Goal: Understand process/instructions

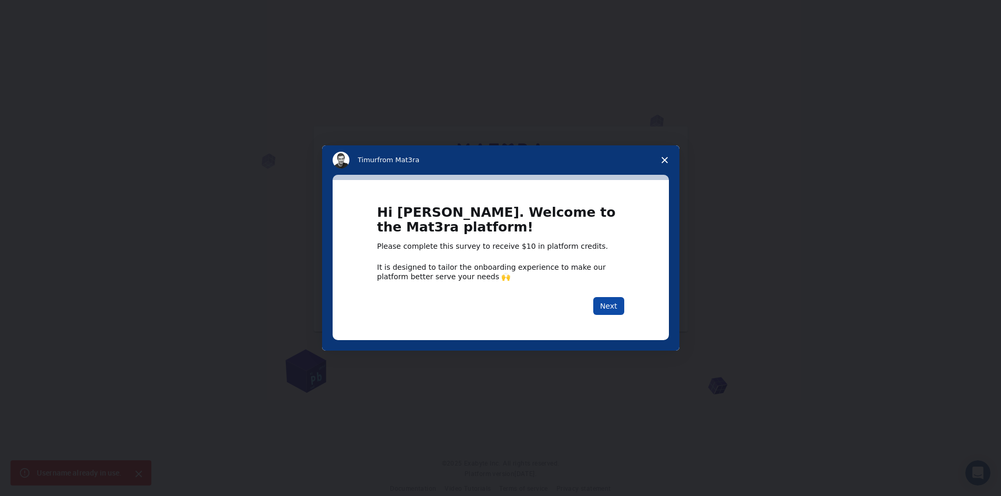
click at [616, 308] on button "Next" at bounding box center [608, 306] width 31 height 18
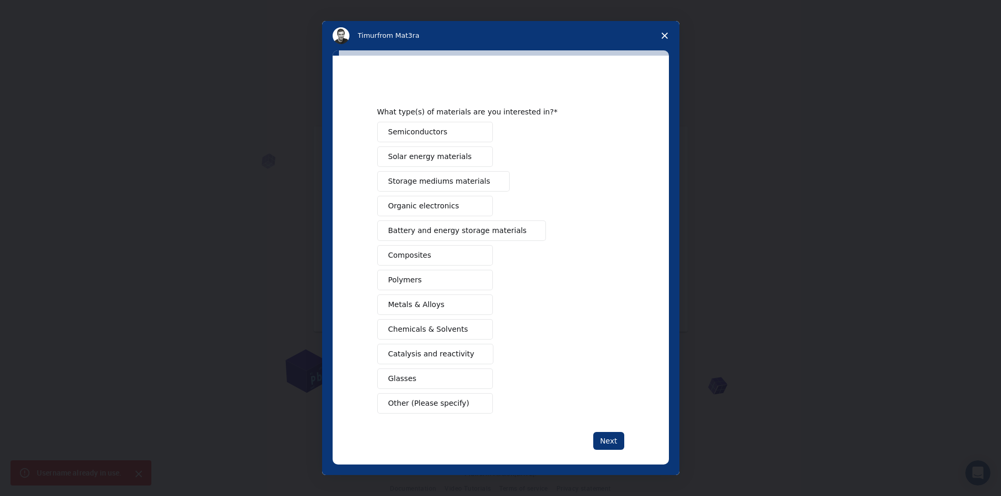
click at [430, 206] on span "Organic electronics" at bounding box center [423, 206] width 71 height 11
click at [420, 280] on button "Polymers" at bounding box center [435, 280] width 116 height 20
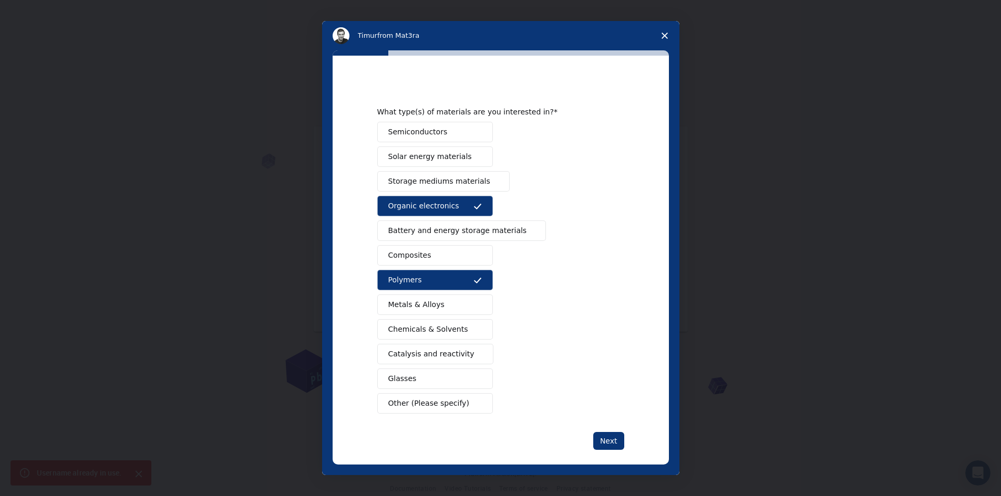
click at [460, 310] on button "Metals & Alloys" at bounding box center [435, 305] width 116 height 20
click at [453, 328] on span "Chemicals & Solvents" at bounding box center [428, 329] width 80 height 11
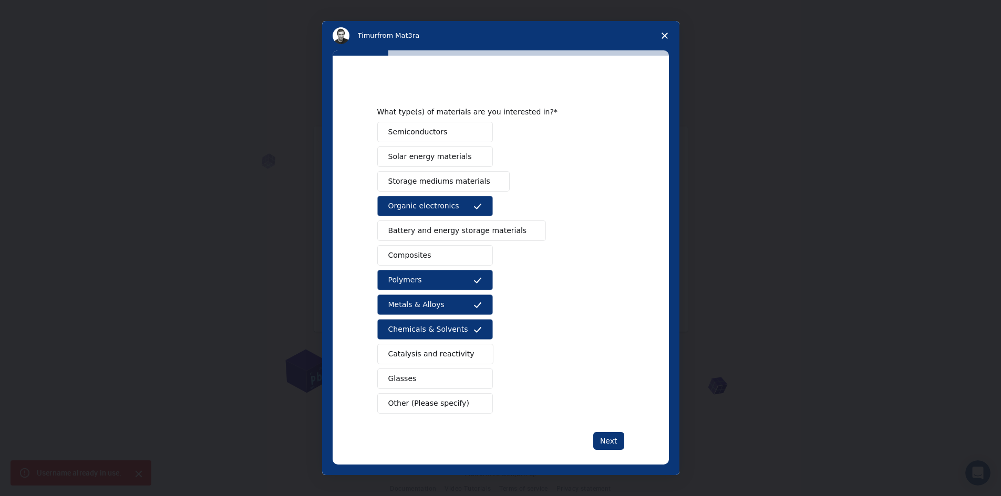
click at [457, 358] on span "Catalysis and reactivity" at bounding box center [431, 354] width 86 height 11
click at [453, 132] on button "Semiconductors" at bounding box center [435, 132] width 116 height 20
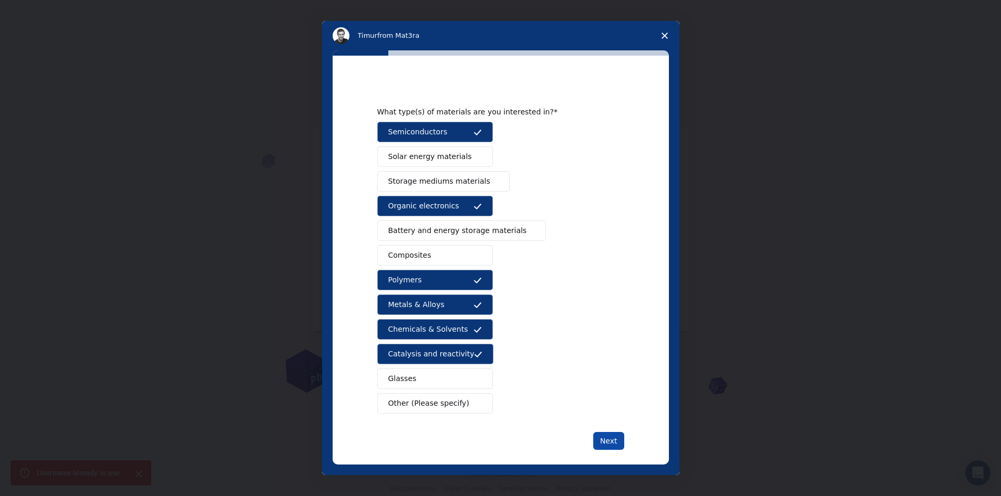
click at [611, 443] on button "Next" at bounding box center [608, 441] width 31 height 18
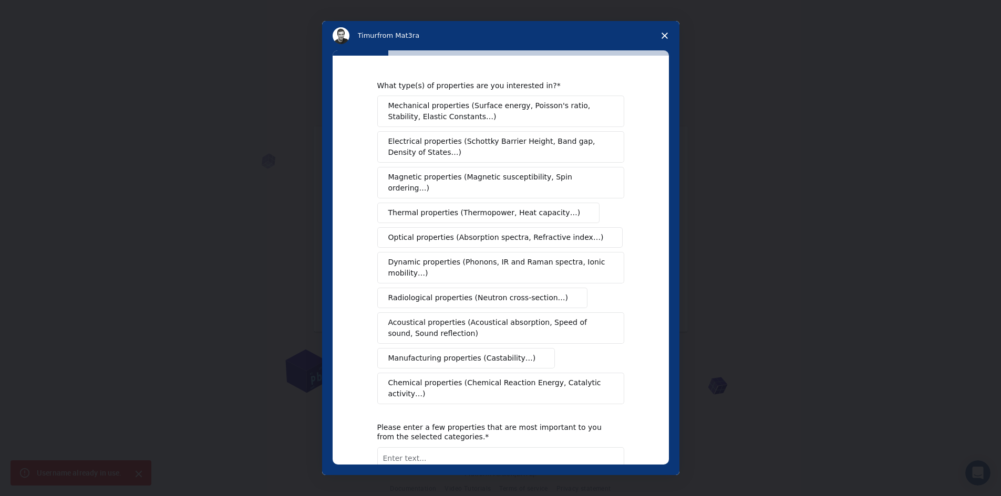
click at [480, 183] on button "Magnetic properties (Magnetic susceptibility, Spin ordering…)" at bounding box center [500, 183] width 247 height 32
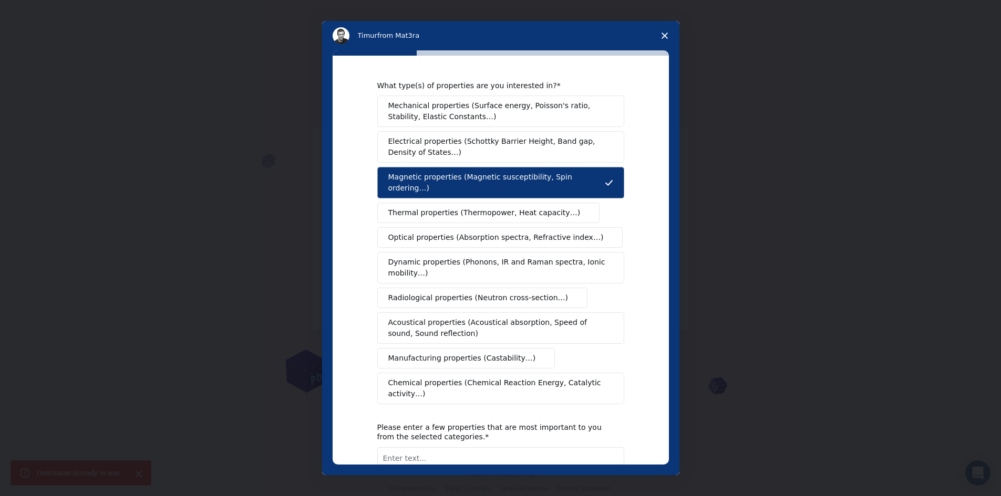
click at [479, 208] on span "Thermal properties (Thermopower, Heat capacity…)" at bounding box center [484, 213] width 192 height 11
drag, startPoint x: 508, startPoint y: 212, endPoint x: 511, endPoint y: 221, distance: 9.7
click at [508, 213] on div "Mechanical properties (Surface energy, Poisson's ratio, Stability, Elastic Cons…" at bounding box center [500, 250] width 247 height 309
click at [513, 232] on span "Optical properties (Absorption spectra, Refractive index…)" at bounding box center [495, 237] width 215 height 11
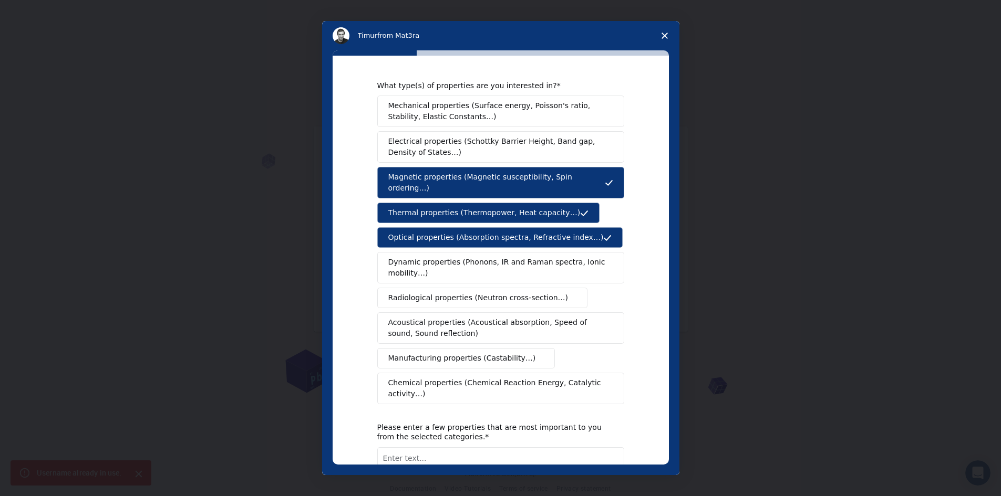
click at [451, 378] on span "Chemical properties (Chemical Reaction Energy, Catalytic activity…)" at bounding box center [497, 389] width 218 height 22
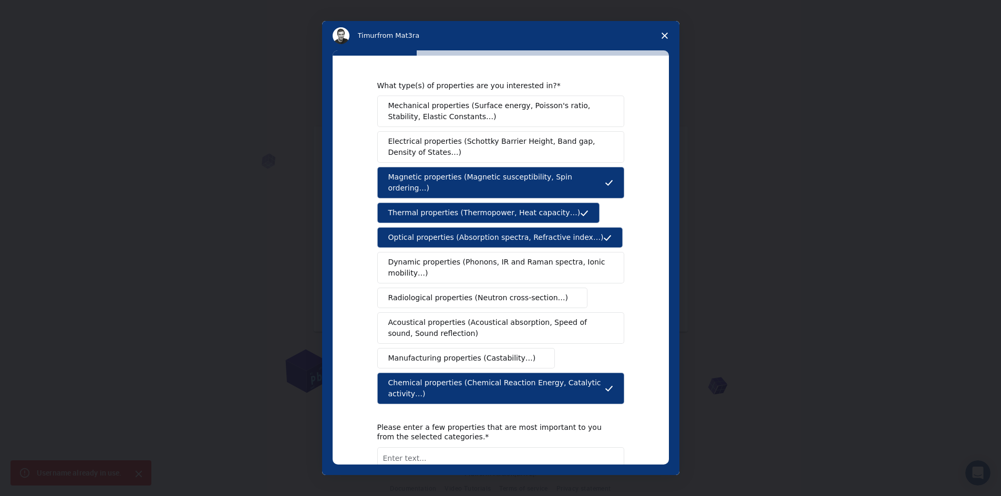
click at [566, 257] on span "Dynamic properties (Phonons, IR and Raman spectra, Ionic mobility…)" at bounding box center [497, 268] width 218 height 22
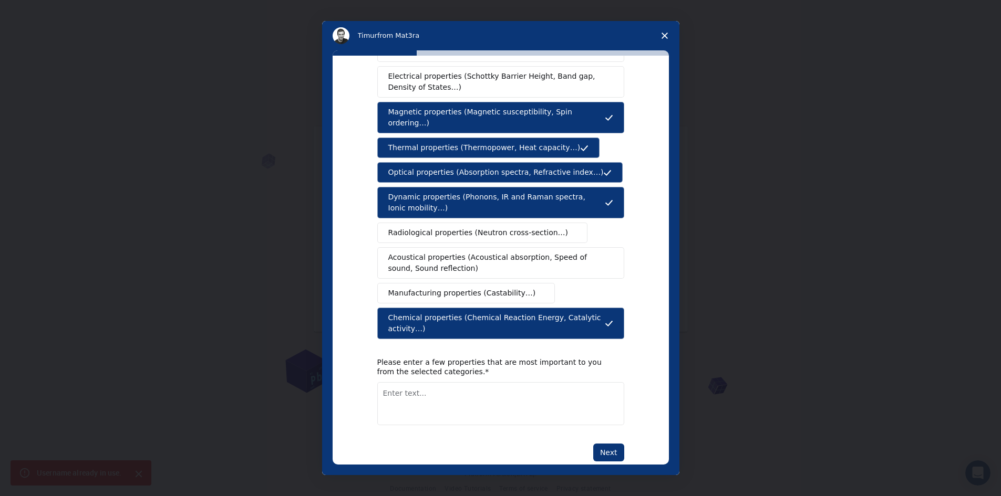
scroll to position [15, 0]
click at [608, 444] on button "Next" at bounding box center [608, 453] width 31 height 18
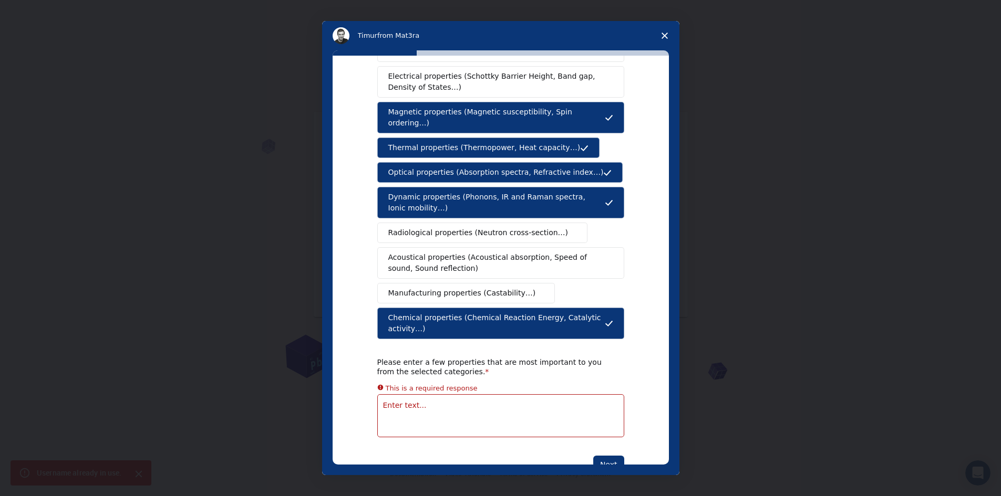
click at [424, 395] on textarea "Enter text..." at bounding box center [500, 416] width 247 height 43
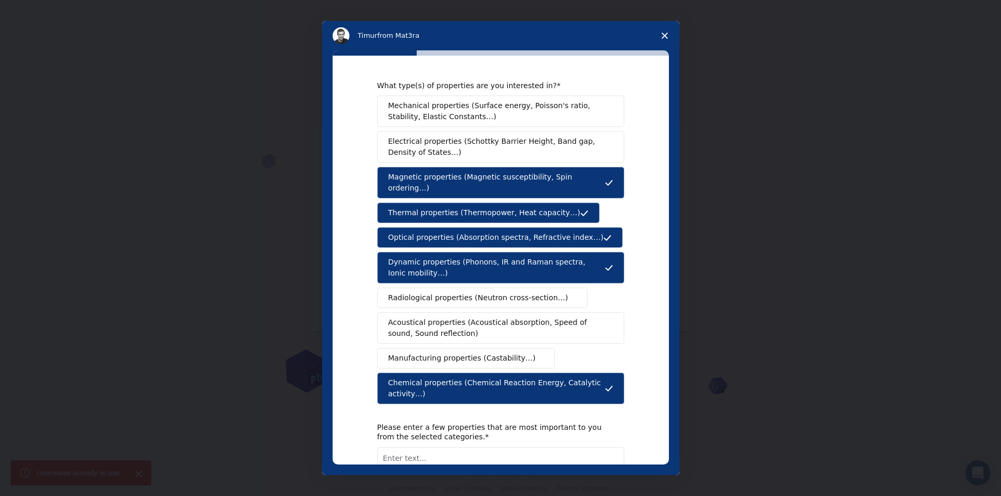
scroll to position [65, 0]
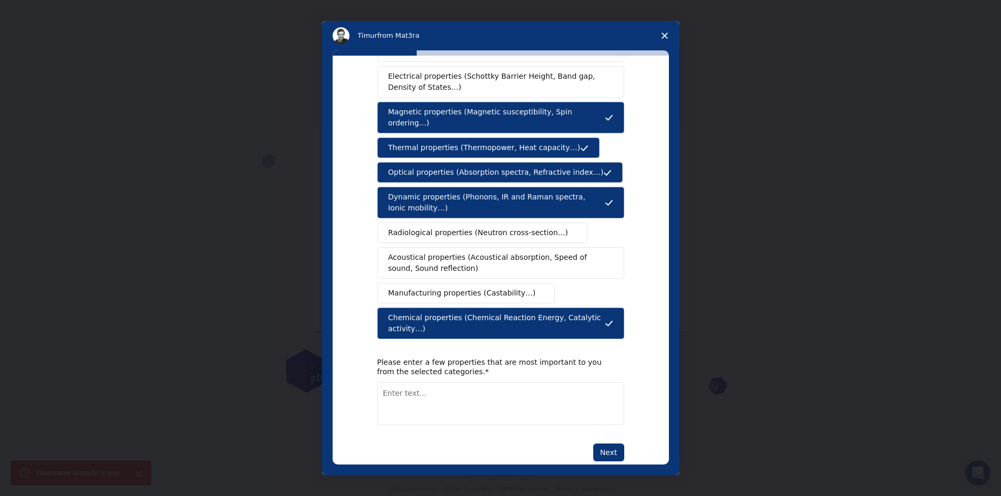
click at [663, 37] on span "Close survey" at bounding box center [664, 35] width 29 height 29
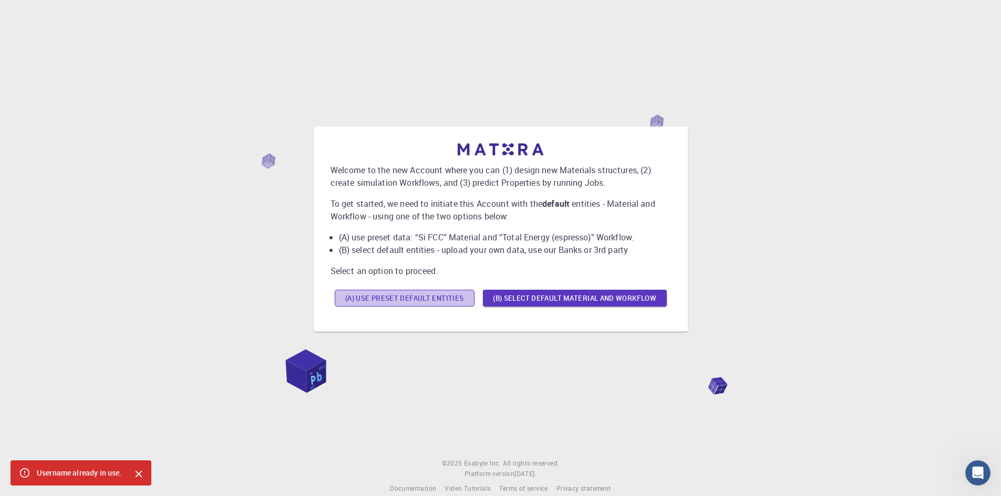
click at [441, 302] on button "(A) Use preset default entities" at bounding box center [405, 298] width 140 height 17
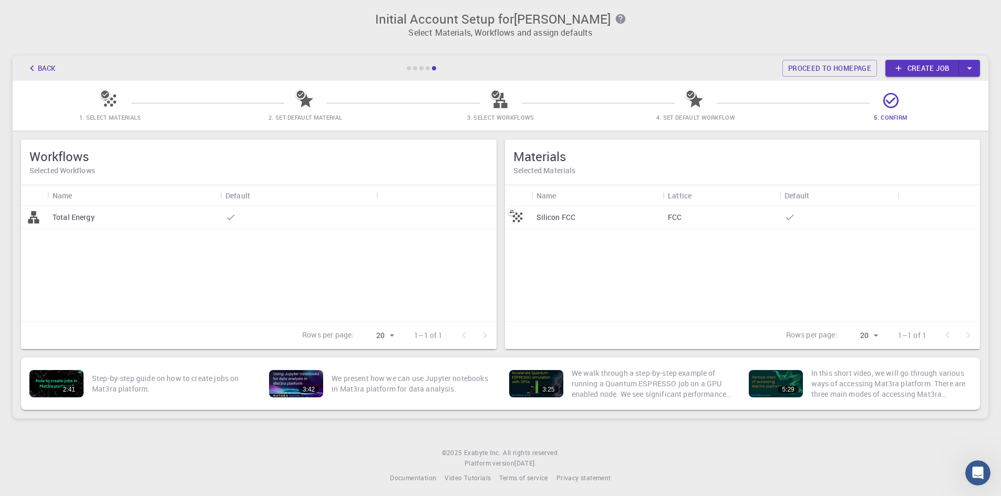
scroll to position [0, 0]
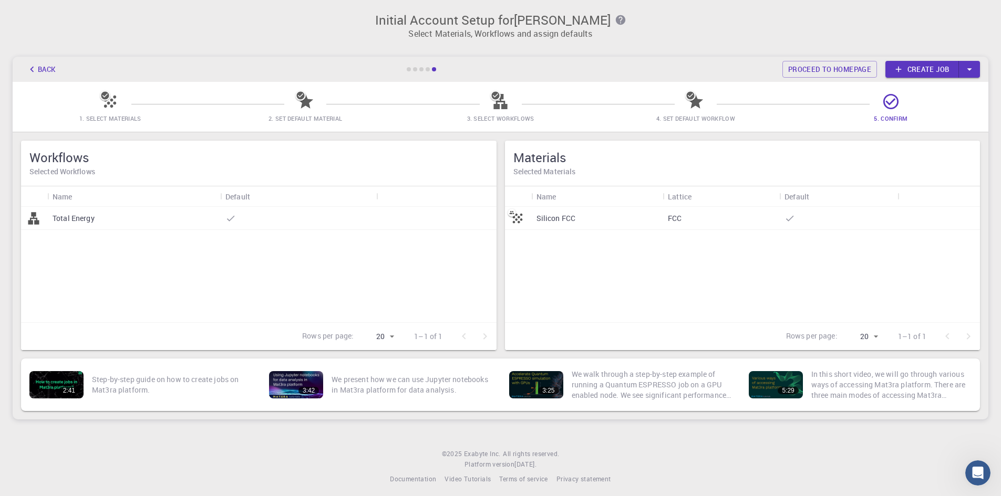
click at [972, 74] on icon "button" at bounding box center [970, 70] width 12 height 12
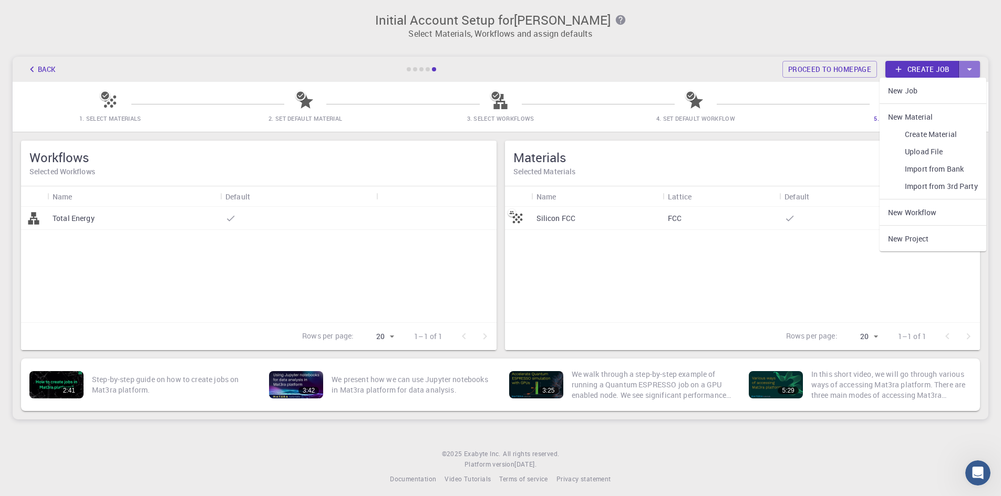
click at [974, 73] on icon "button" at bounding box center [970, 70] width 12 height 12
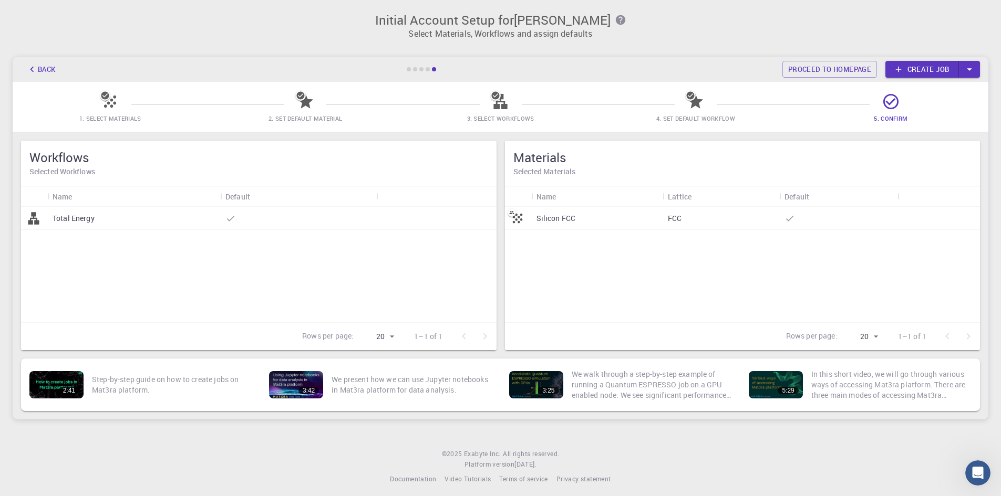
click at [412, 69] on div at bounding box center [422, 69] width 32 height 4
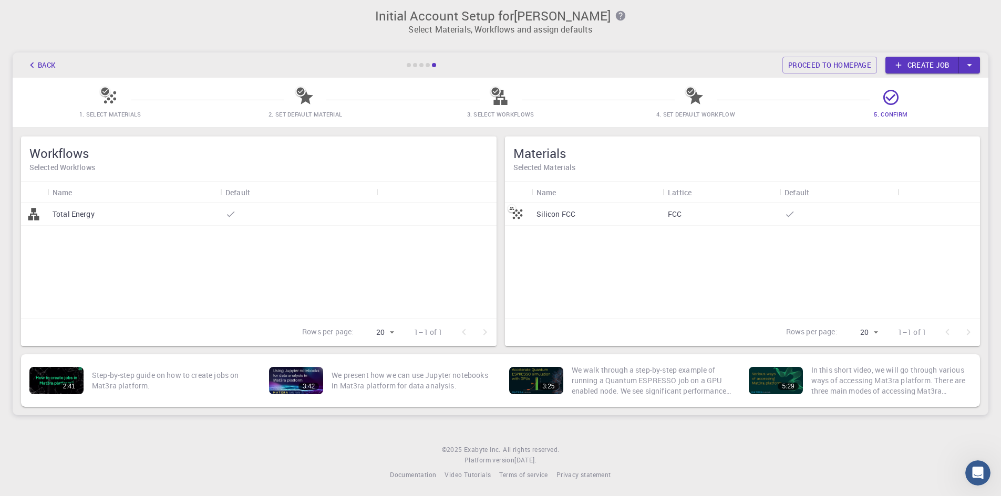
scroll to position [5, 0]
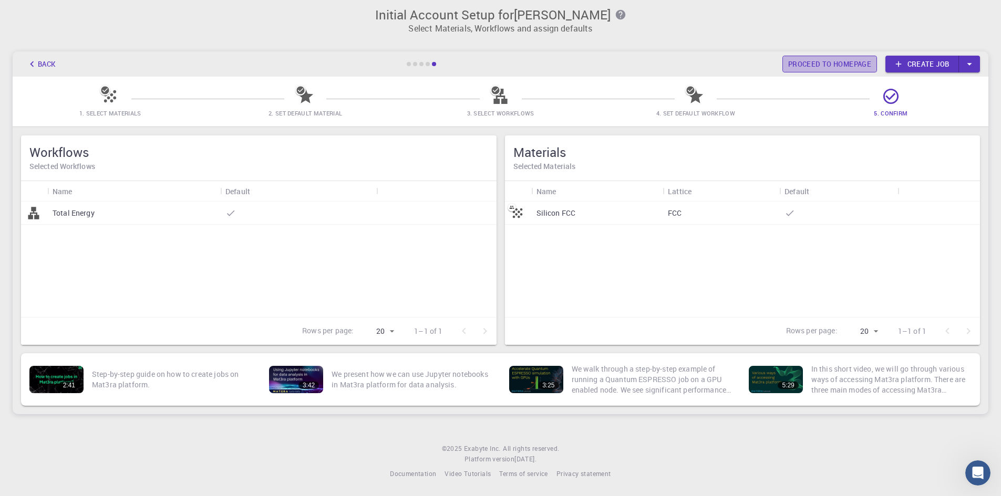
click at [840, 58] on link "Proceed to homepage" at bounding box center [829, 64] width 95 height 17
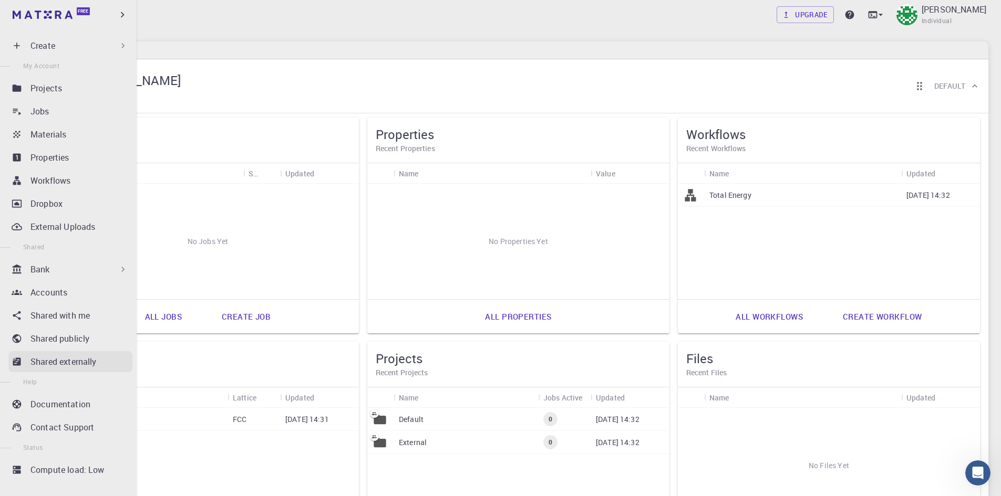
scroll to position [27, 0]
